Goal: Task Accomplishment & Management: Complete application form

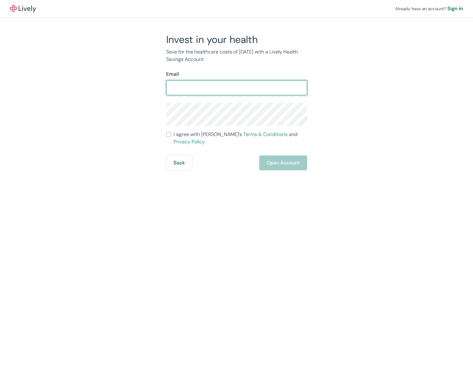
click at [225, 87] on input "Email" at bounding box center [236, 88] width 141 height 12
type input "[EMAIL_ADDRESS][DOMAIN_NAME]"
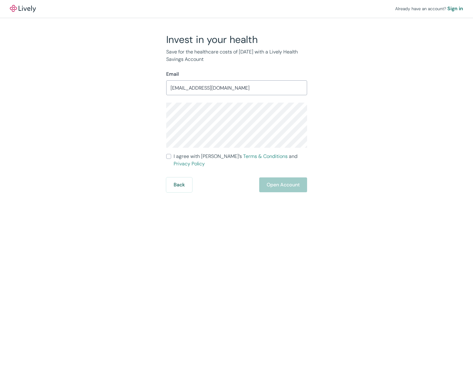
click at [187, 158] on span "I agree with Lively’s Terms & Conditions and Privacy Policy" at bounding box center [240, 160] width 133 height 15
click at [171, 158] on input "I agree with Lively’s Terms & Conditions and Privacy Policy" at bounding box center [168, 156] width 5 height 5
checkbox input "true"
click at [296, 188] on div "Already have an account? Sign in Invest in your health Save for the healthcare …" at bounding box center [236, 187] width 473 height 374
click at [292, 183] on button "Open Account" at bounding box center [283, 184] width 48 height 15
